Goal: Task Accomplishment & Management: Use online tool/utility

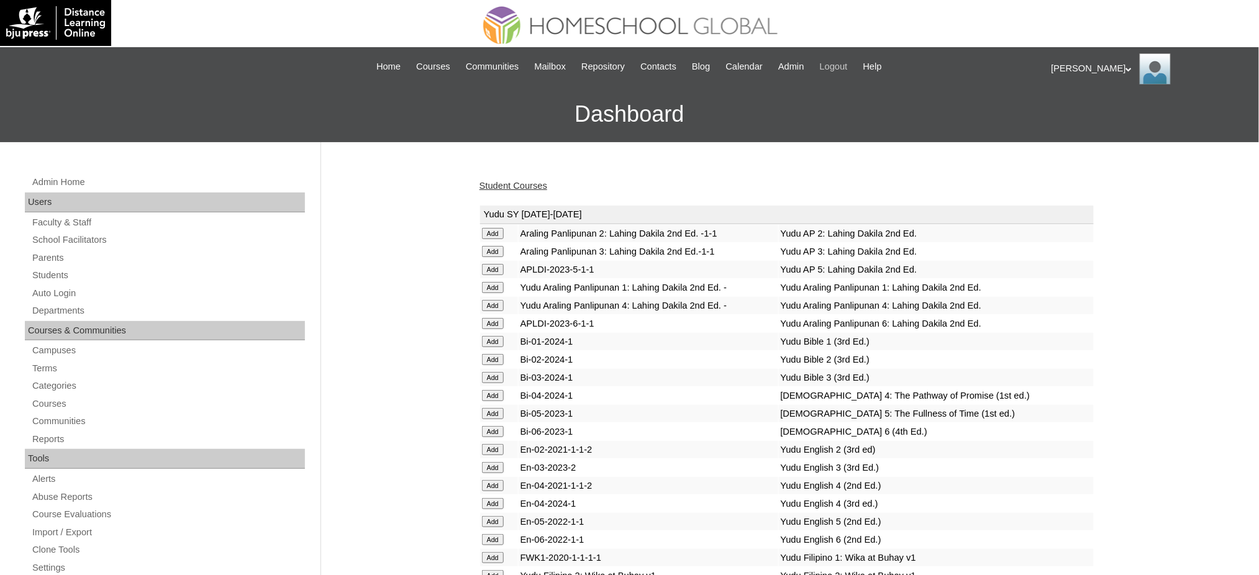
click at [840, 65] on span "Logout" at bounding box center [834, 67] width 28 height 14
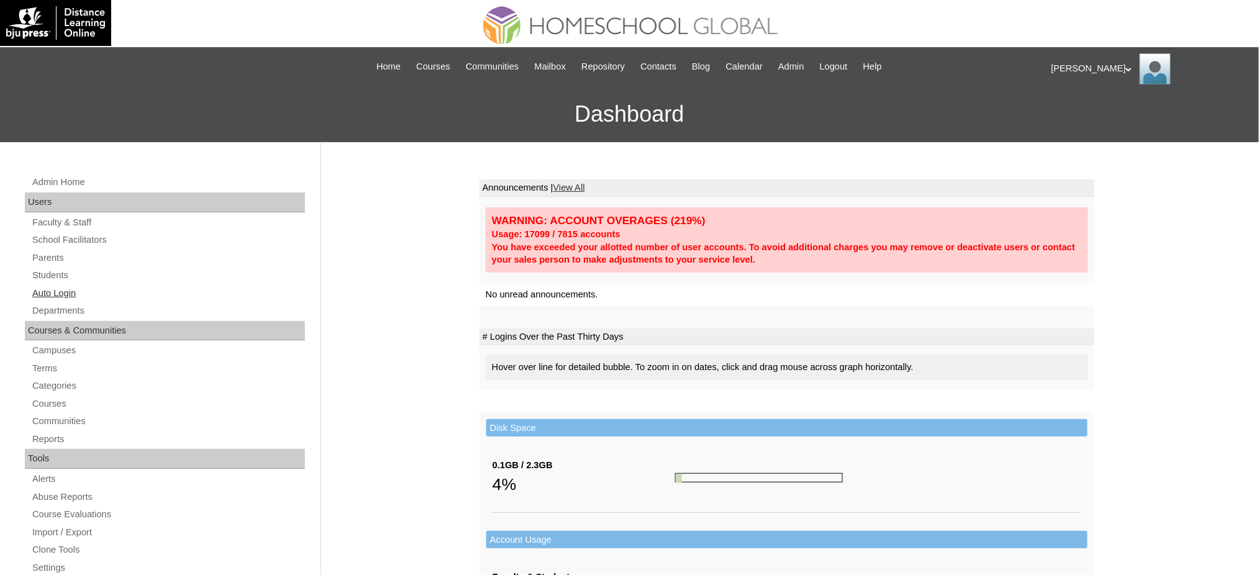
click at [65, 288] on link "Auto Login" at bounding box center [168, 294] width 274 height 16
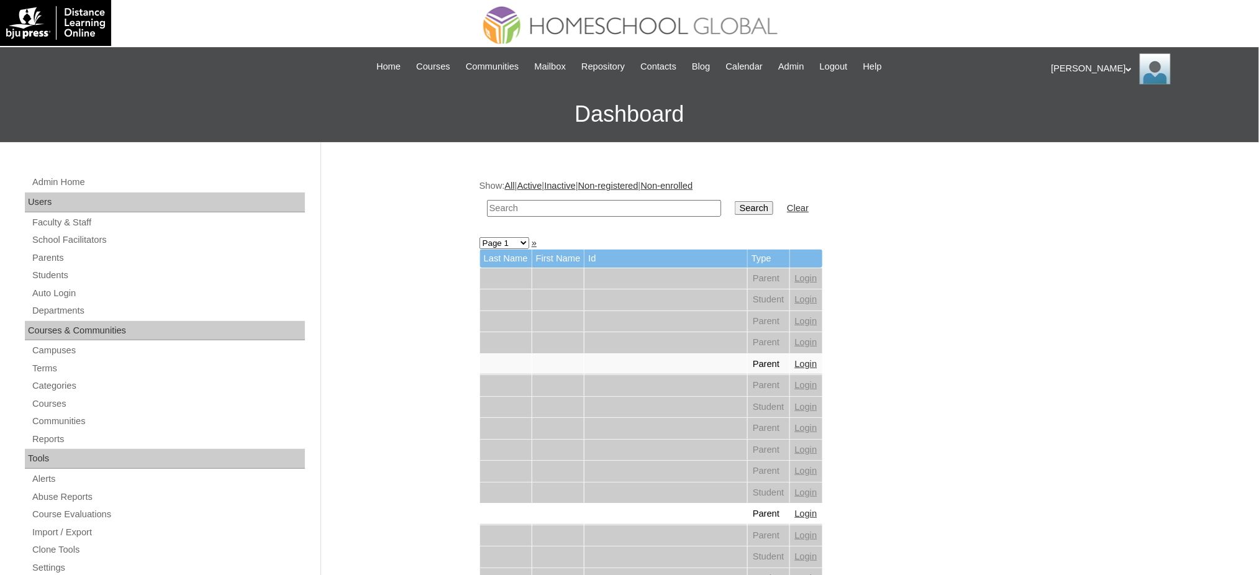
click at [670, 208] on input "text" at bounding box center [604, 208] width 234 height 17
paste input "Mary Lhee"
type input "Mary Lhee"
click at [735, 208] on input "Search" at bounding box center [754, 208] width 39 height 14
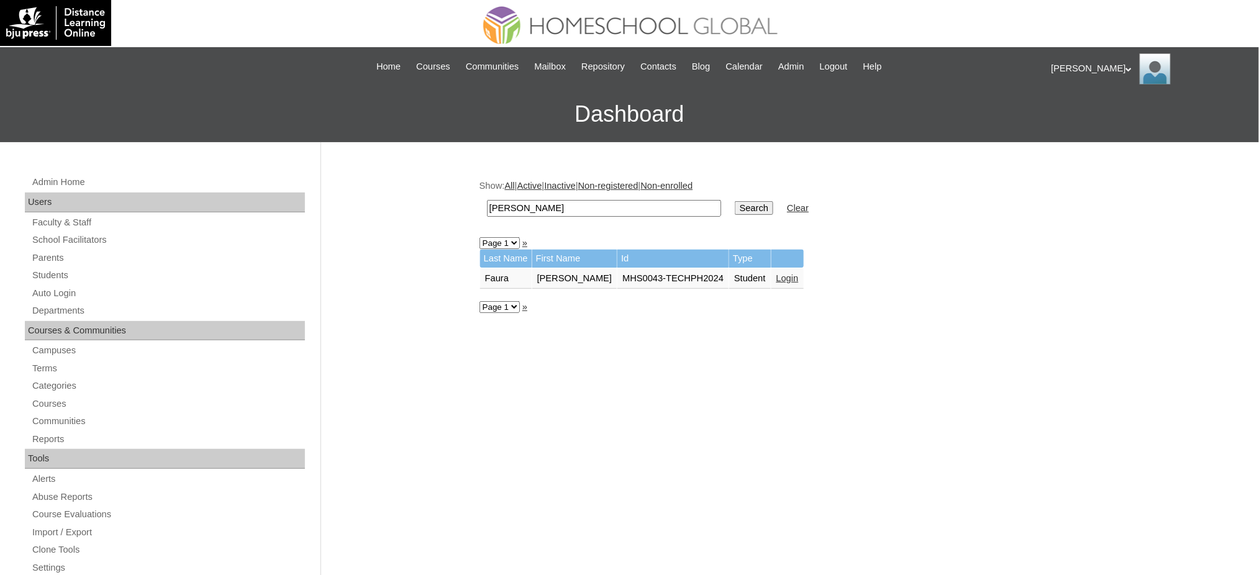
click at [776, 273] on link "Login" at bounding box center [787, 278] width 22 height 10
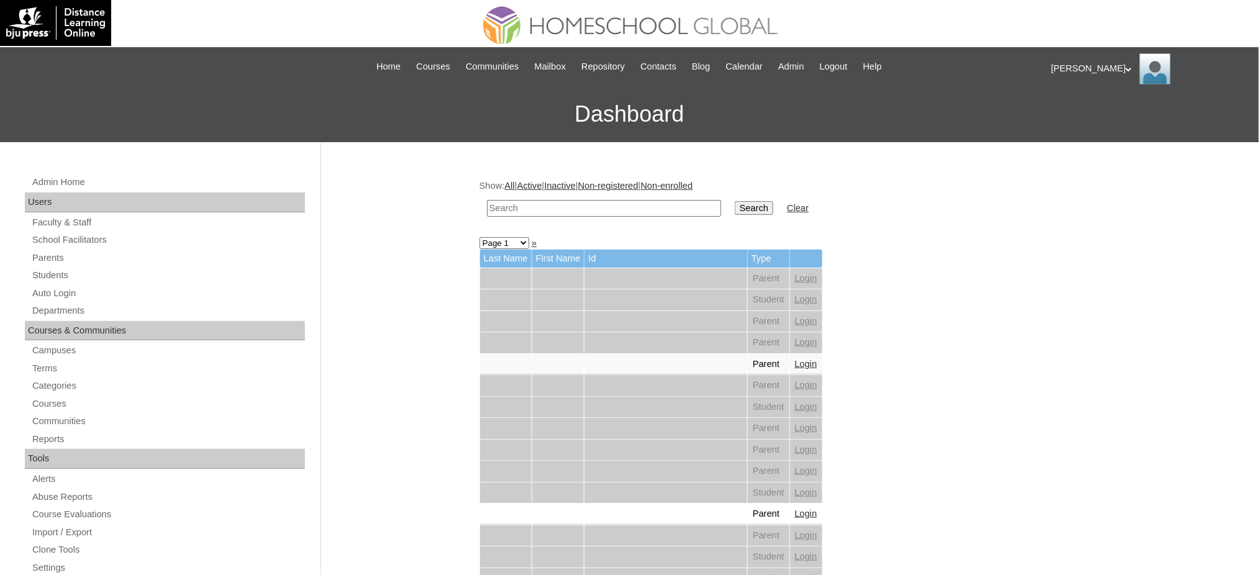
drag, startPoint x: 659, startPoint y: 207, endPoint x: 667, endPoint y: 204, distance: 8.7
click at [660, 206] on input "text" at bounding box center [604, 208] width 234 height 17
paste input "[PERSON_NAME]"
type input "[PERSON_NAME]"
click at [735, 201] on input "Search" at bounding box center [754, 208] width 39 height 14
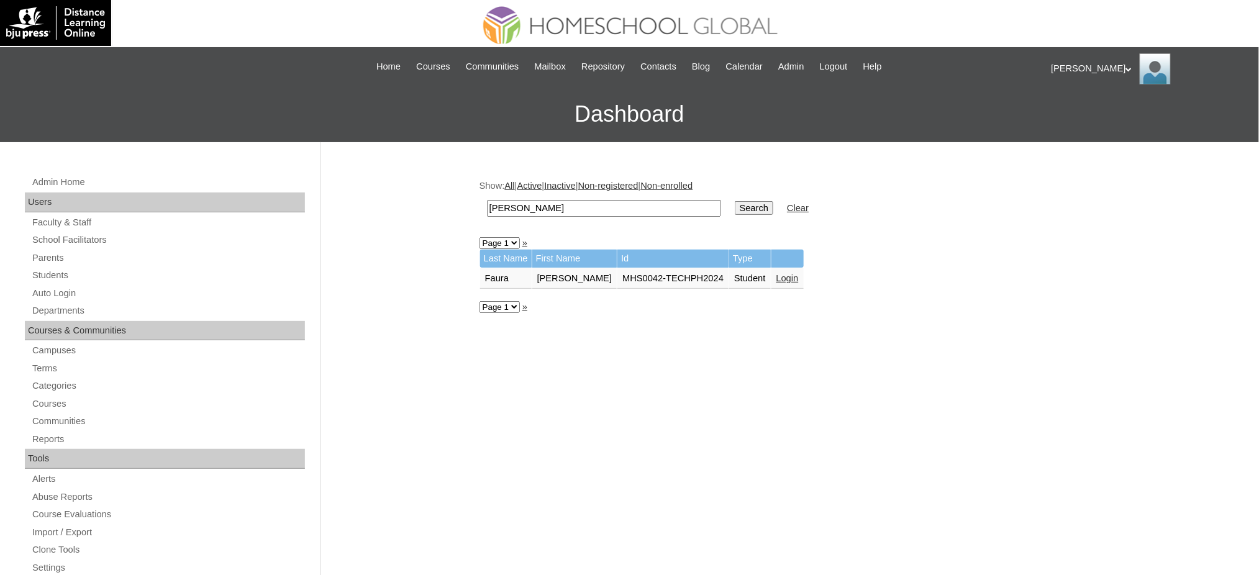
click at [796, 273] on link "Login" at bounding box center [787, 278] width 22 height 10
